Goal: Obtain resource: Download file/media

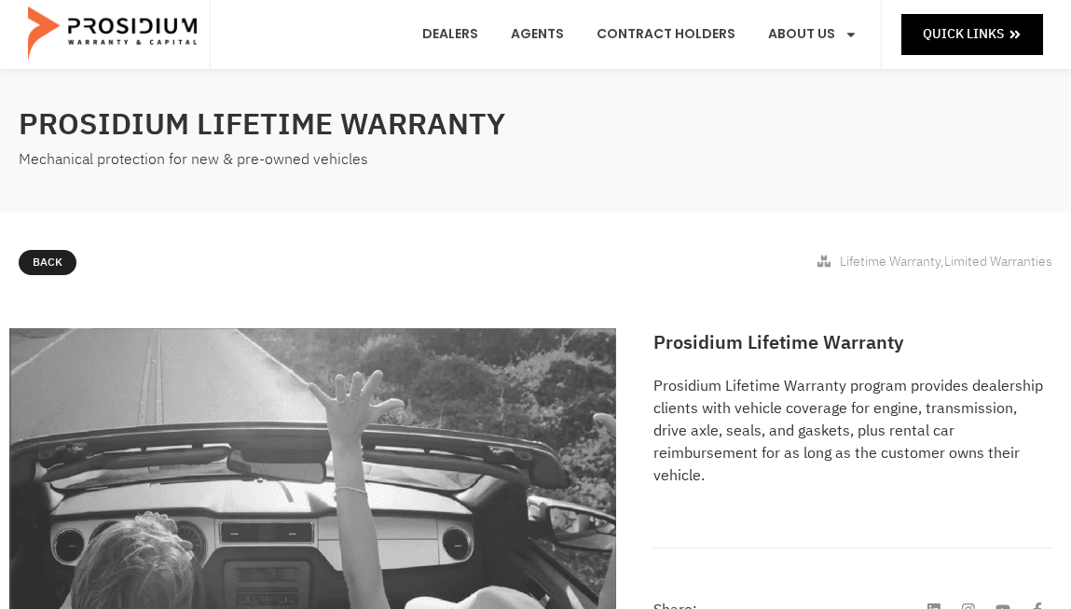
scroll to position [38, 0]
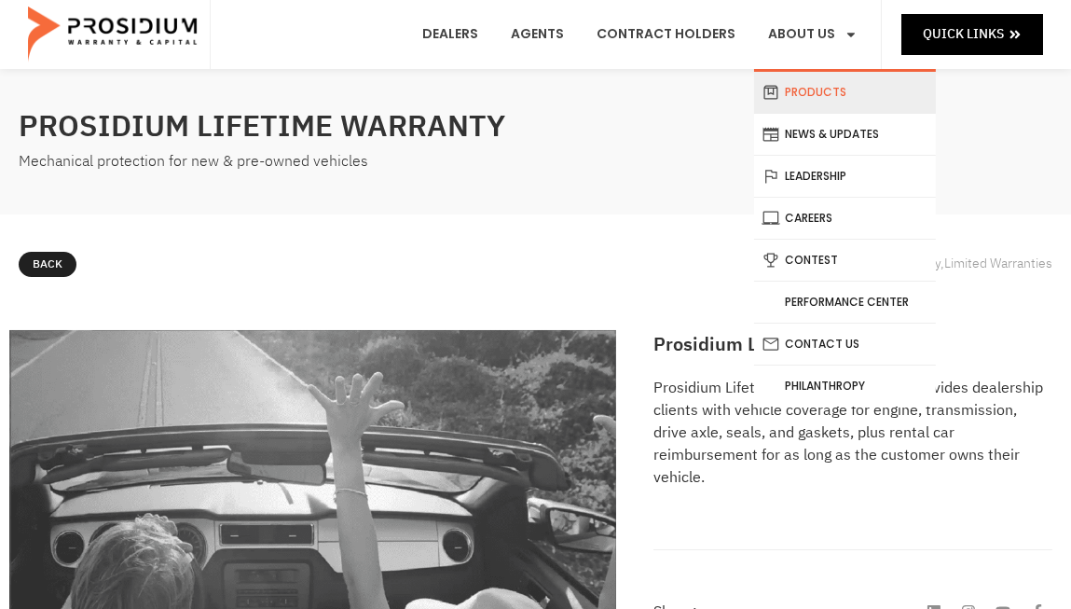
click at [803, 83] on link "Products" at bounding box center [845, 92] width 182 height 41
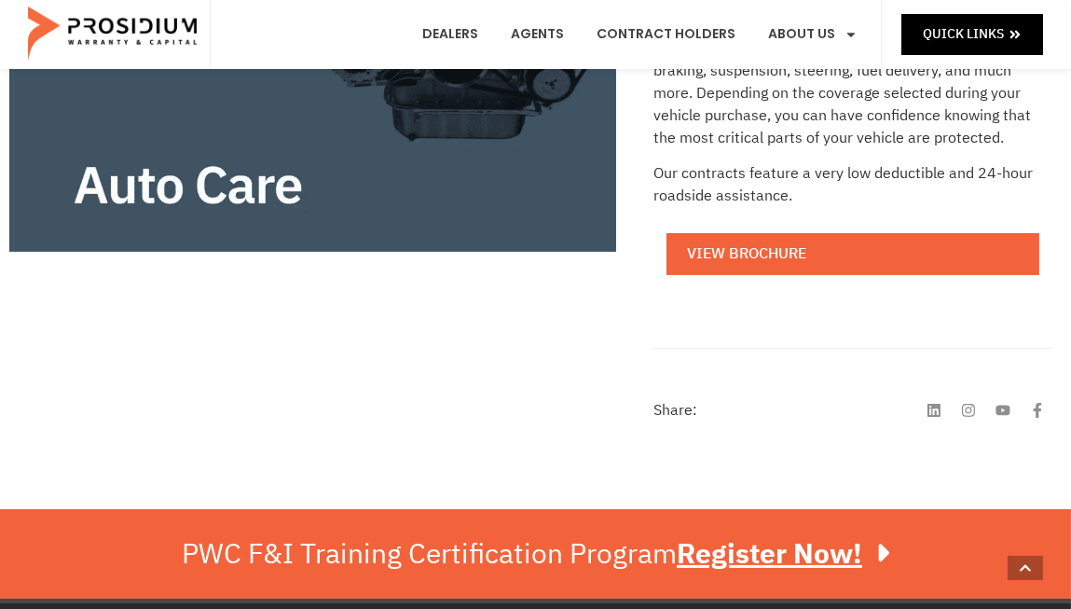
scroll to position [635, 0]
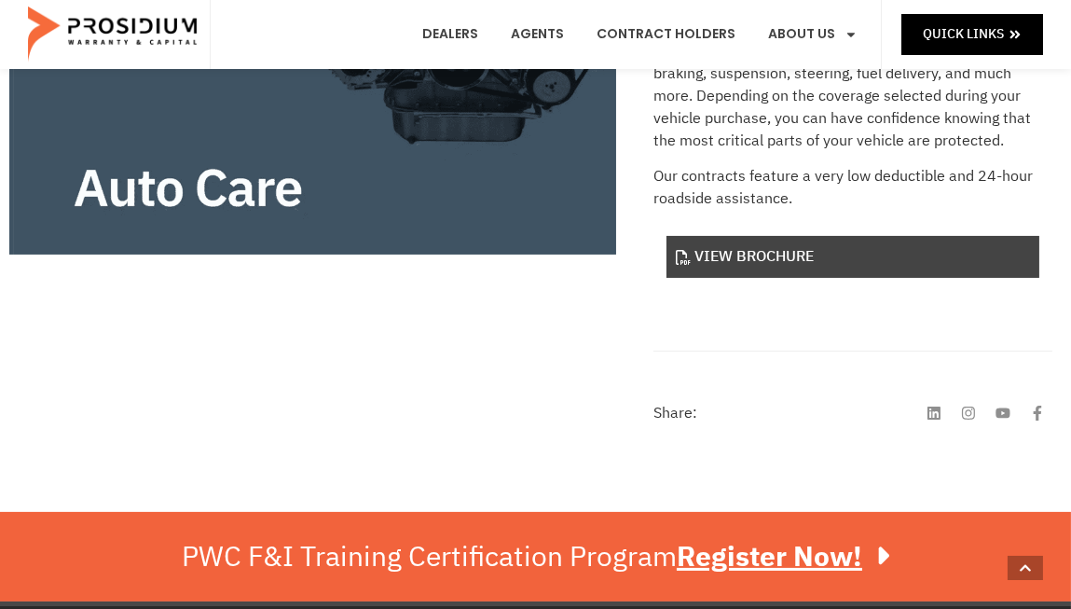
click at [795, 251] on link "View Brochure" at bounding box center [853, 257] width 373 height 42
